Goal: Navigation & Orientation: Find specific page/section

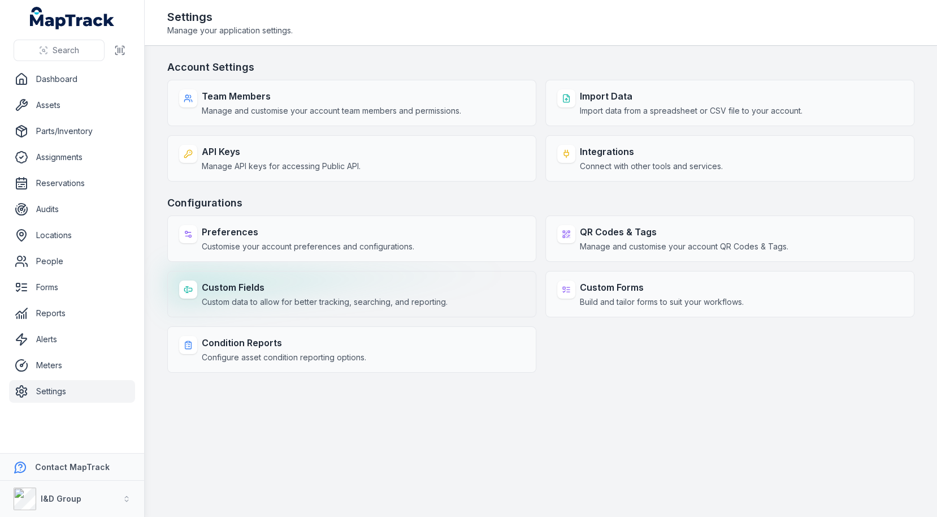
click at [367, 296] on span "Custom data to allow for better tracking, searching, and reporting." at bounding box center [325, 301] width 246 height 11
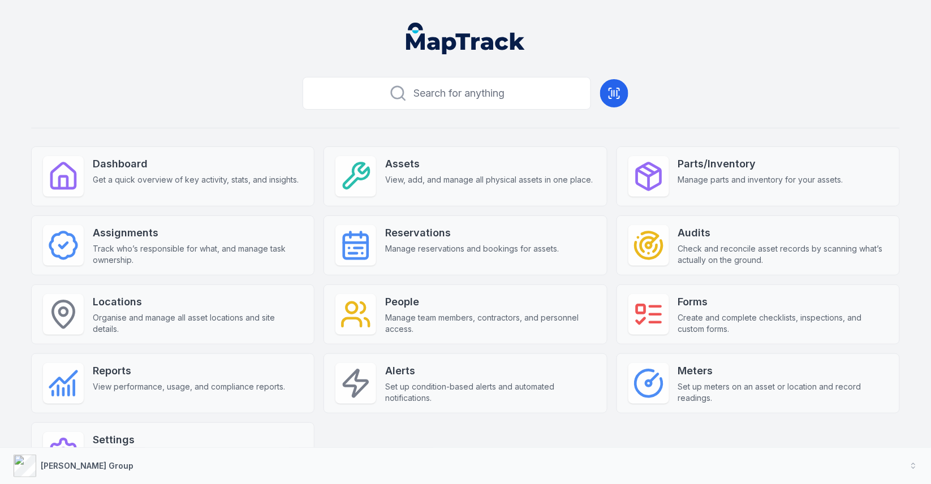
click at [379, 425] on div "Dashboard Get a quick overview of key activity, stats, and insights. Assets Vie…" at bounding box center [465, 314] width 868 height 336
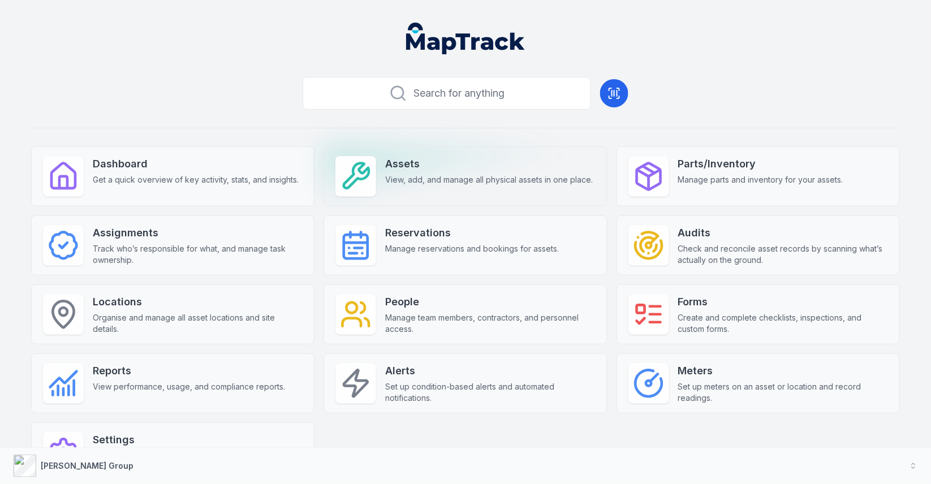
click at [400, 161] on strong "Assets" at bounding box center [488, 164] width 207 height 16
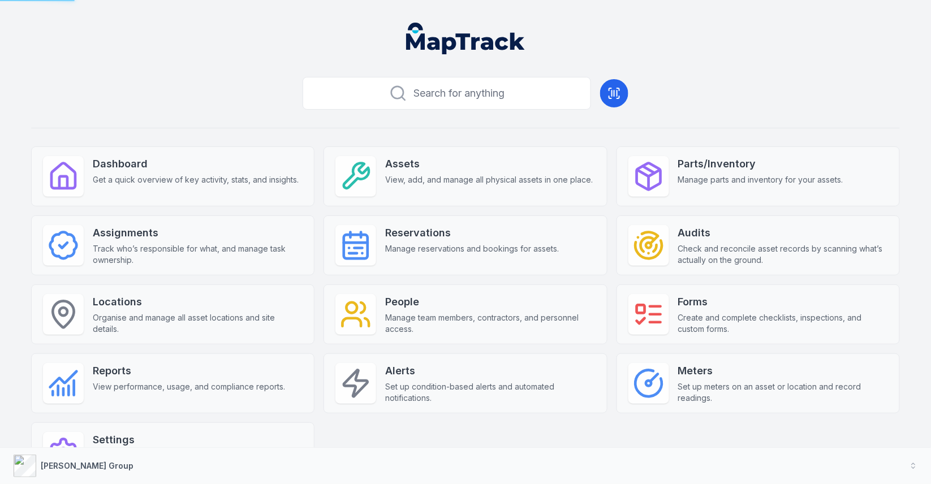
click at [219, 97] on div "Search for anything Dashboard Get a quick overview of key activity, stats, and …" at bounding box center [465, 295] width 868 height 446
